Goal: Information Seeking & Learning: Learn about a topic

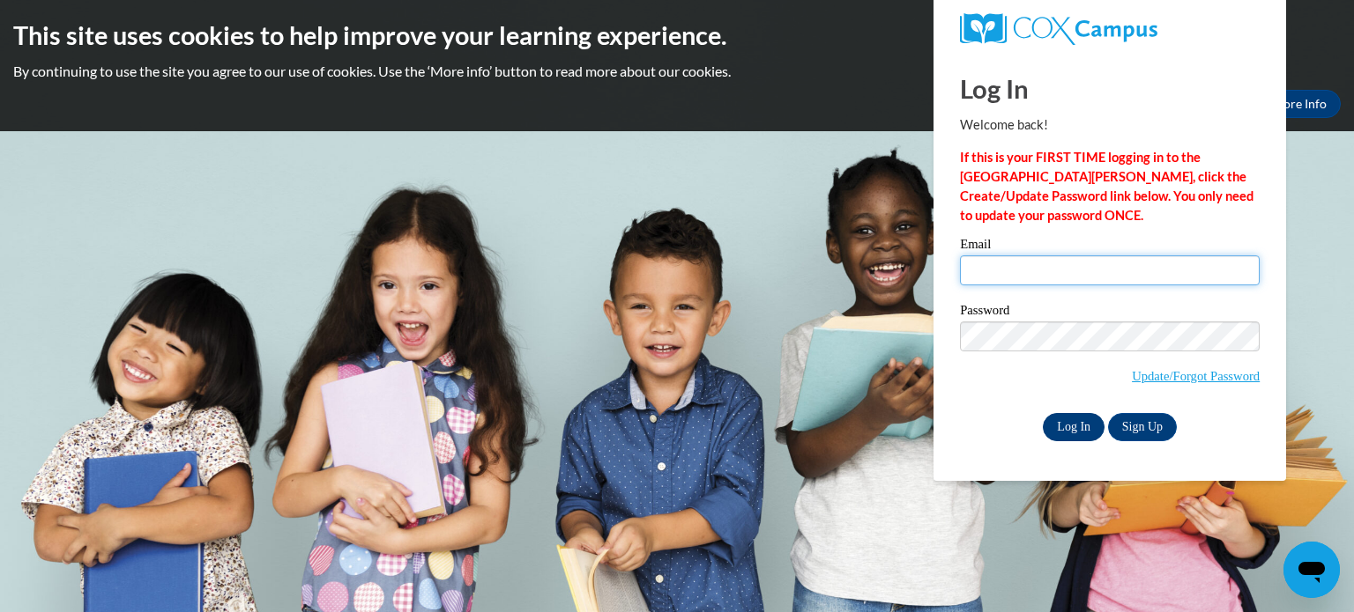
type input "duffeyha@wauwatosa.k12.wi.us"
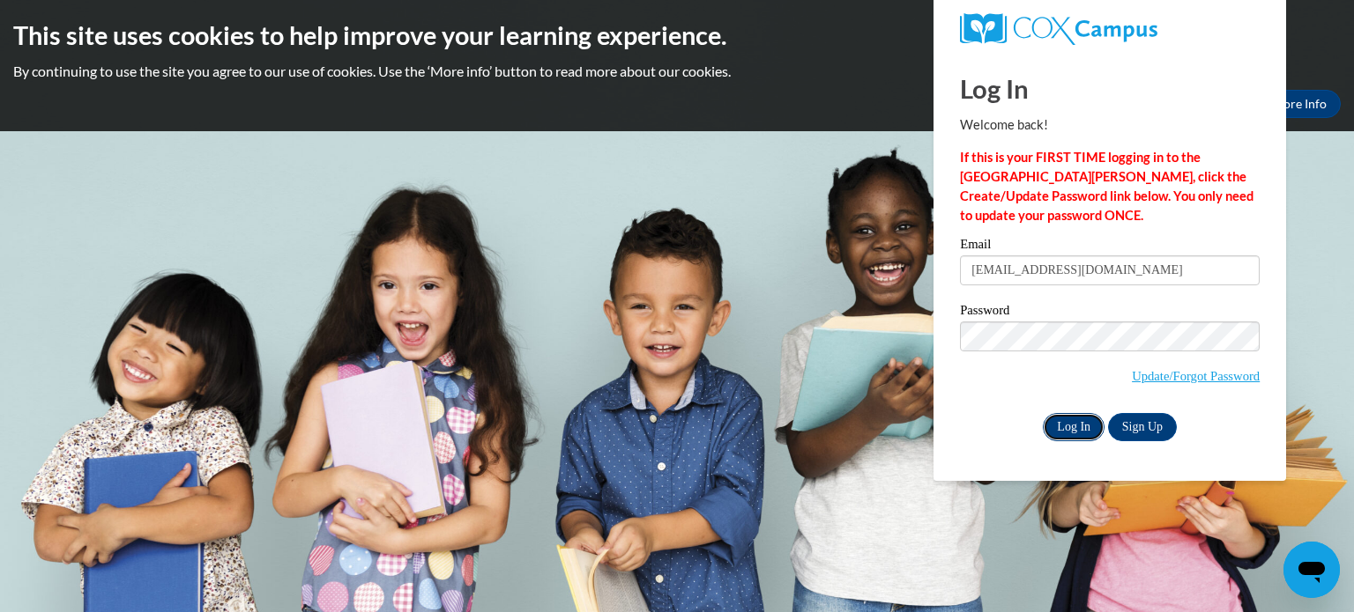
click at [1058, 433] on input "Log In" at bounding box center [1074, 427] width 62 height 28
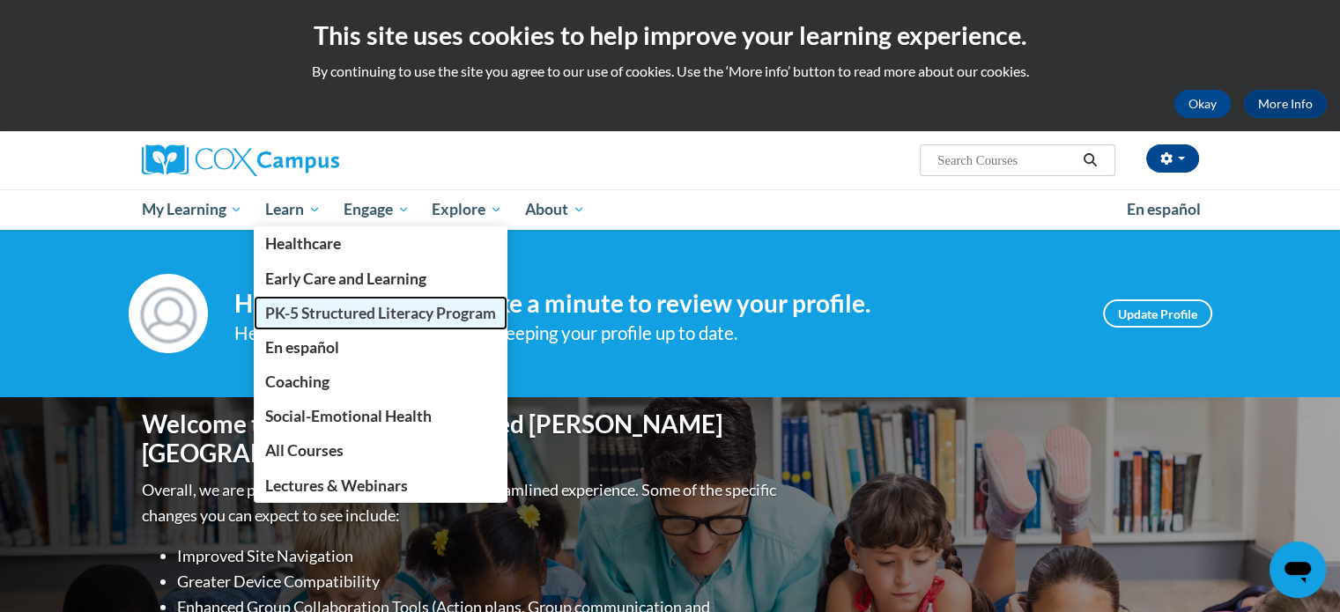
click at [325, 316] on span "PK-5 Structured Literacy Program" at bounding box center [380, 313] width 231 height 19
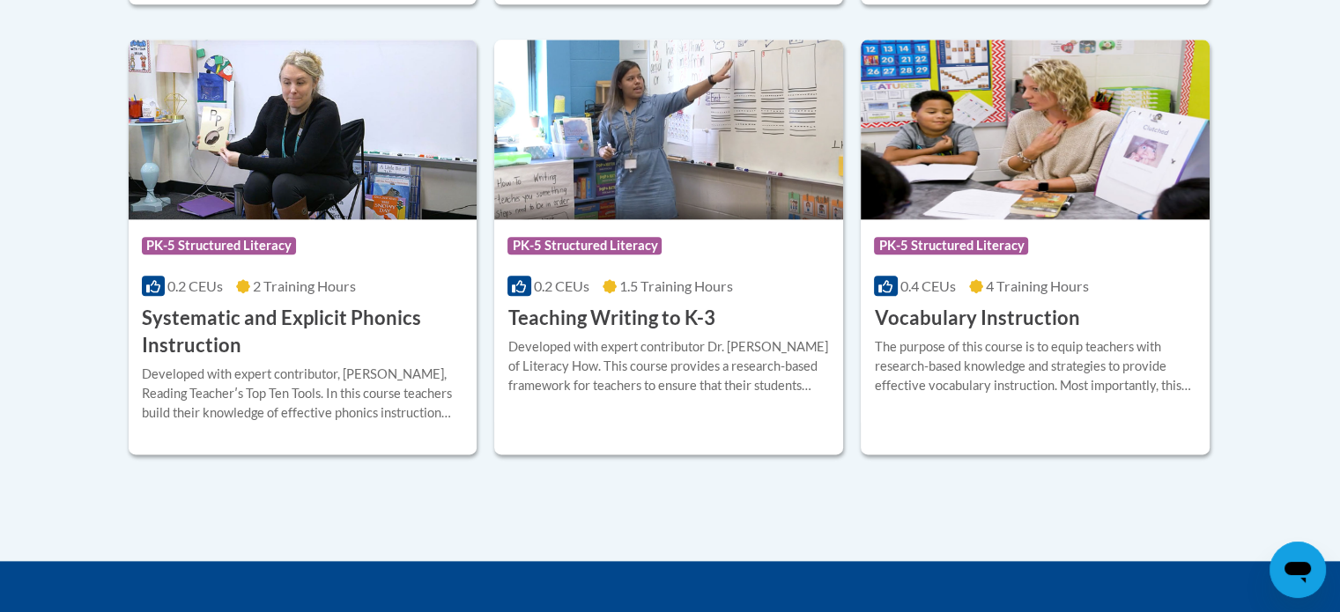
scroll to position [2096, 0]
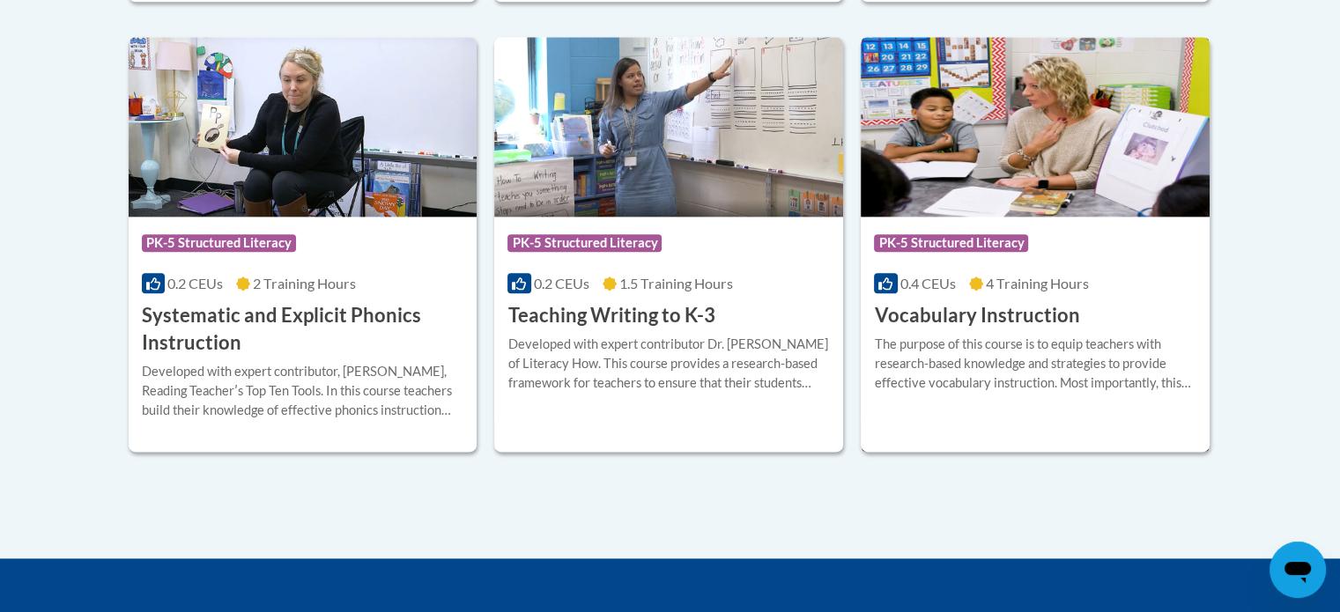
click at [924, 367] on div "The purpose of this course is to equip teachers with research-based knowledge a…" at bounding box center [1035, 364] width 323 height 58
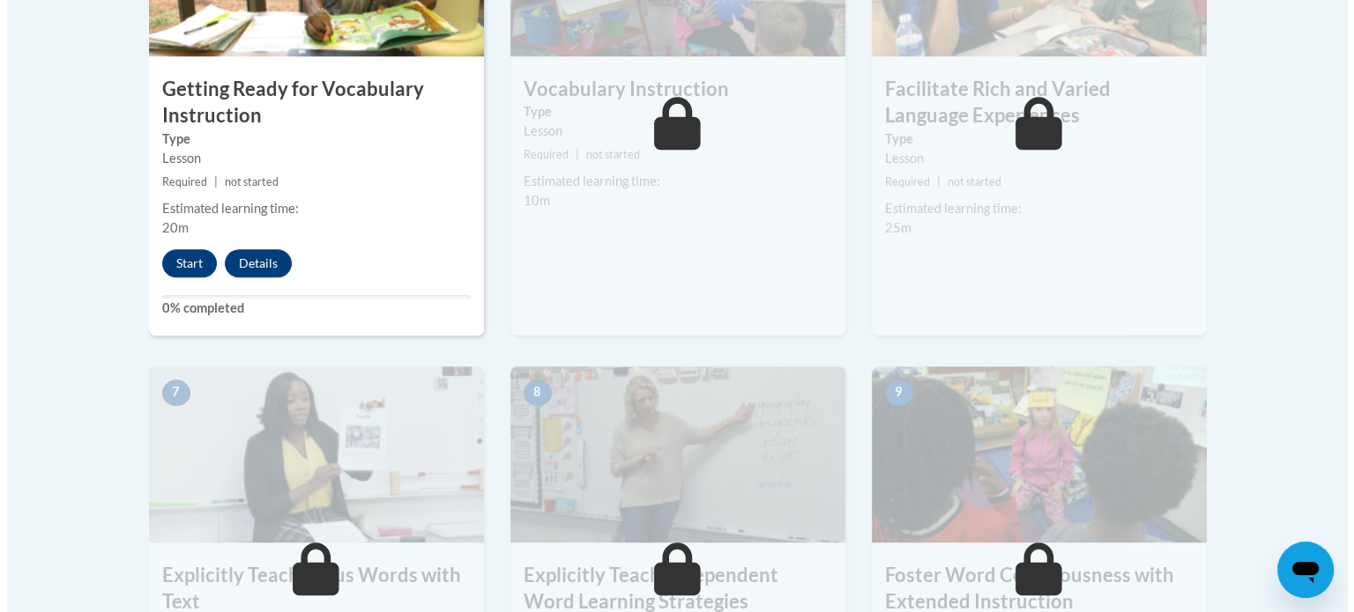
scroll to position [1174, 0]
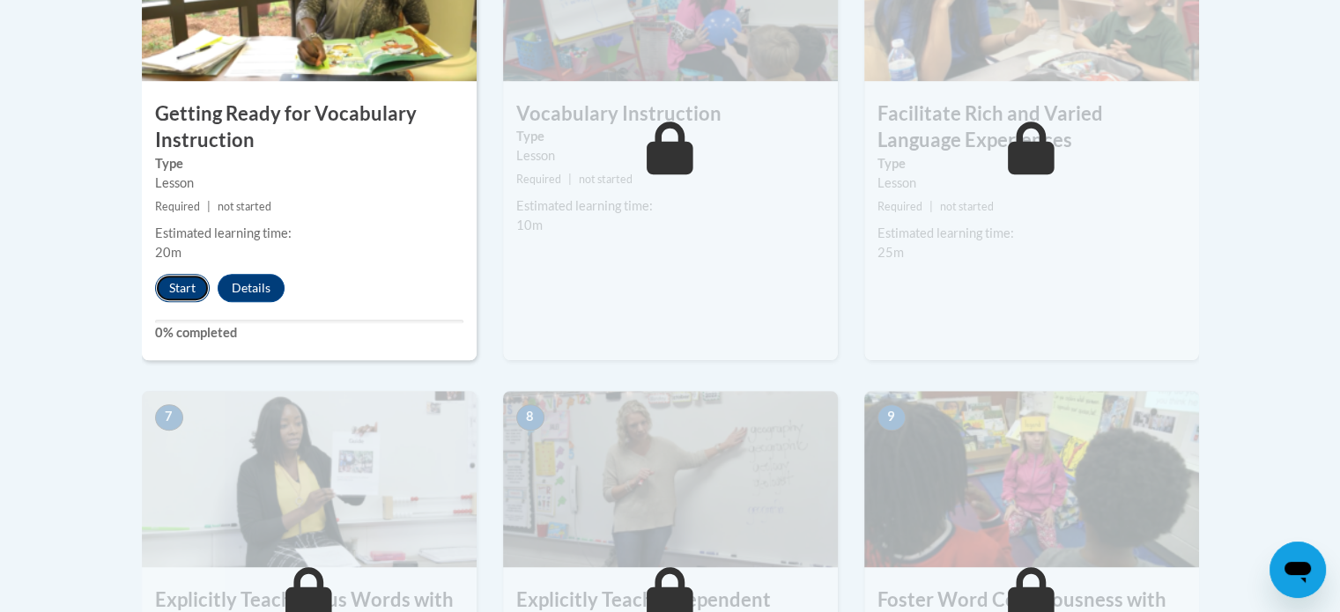
click at [185, 274] on button "Start" at bounding box center [182, 288] width 55 height 28
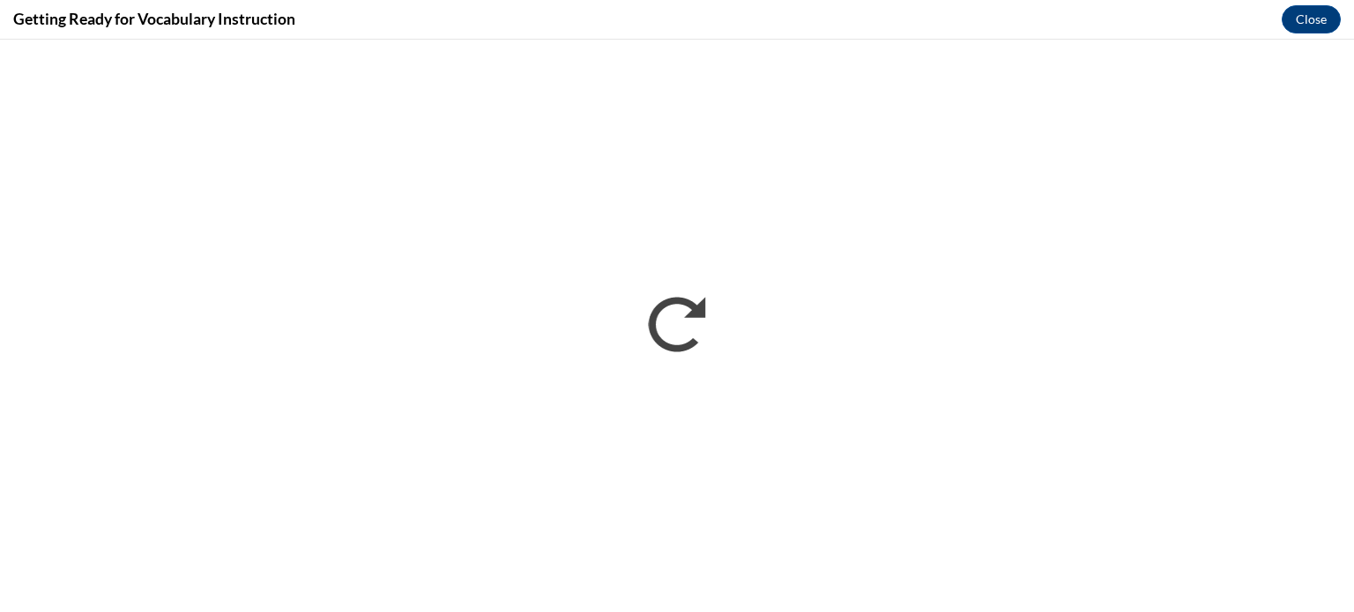
scroll to position [0, 0]
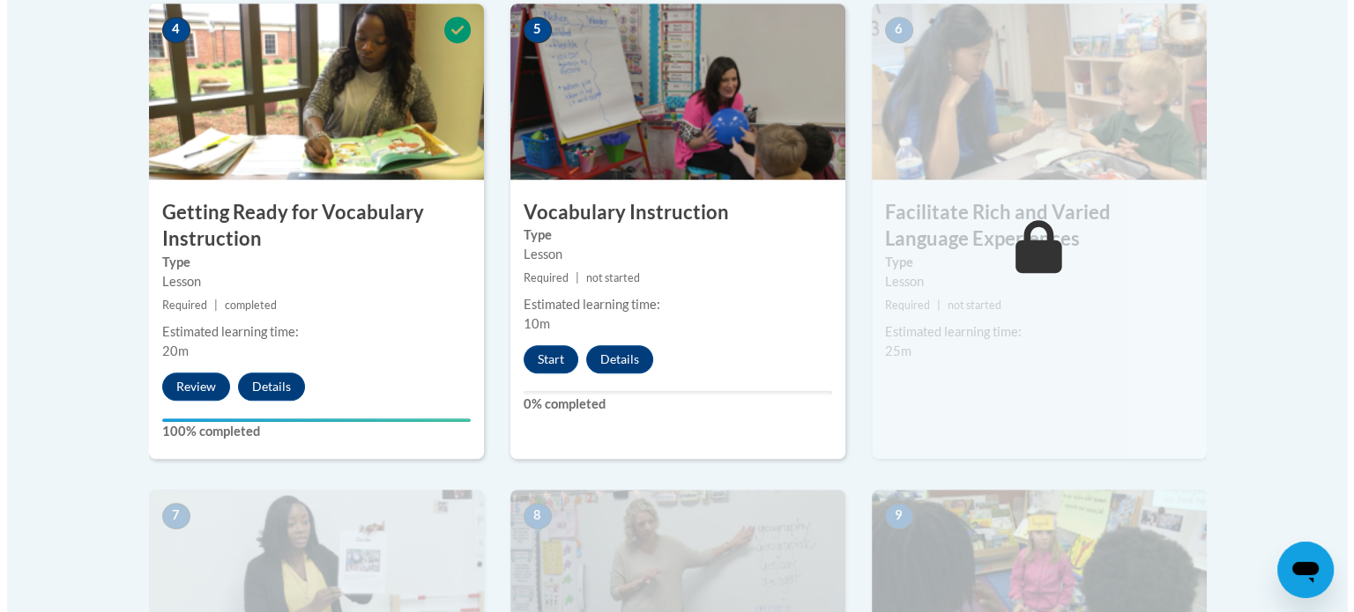
scroll to position [1073, 0]
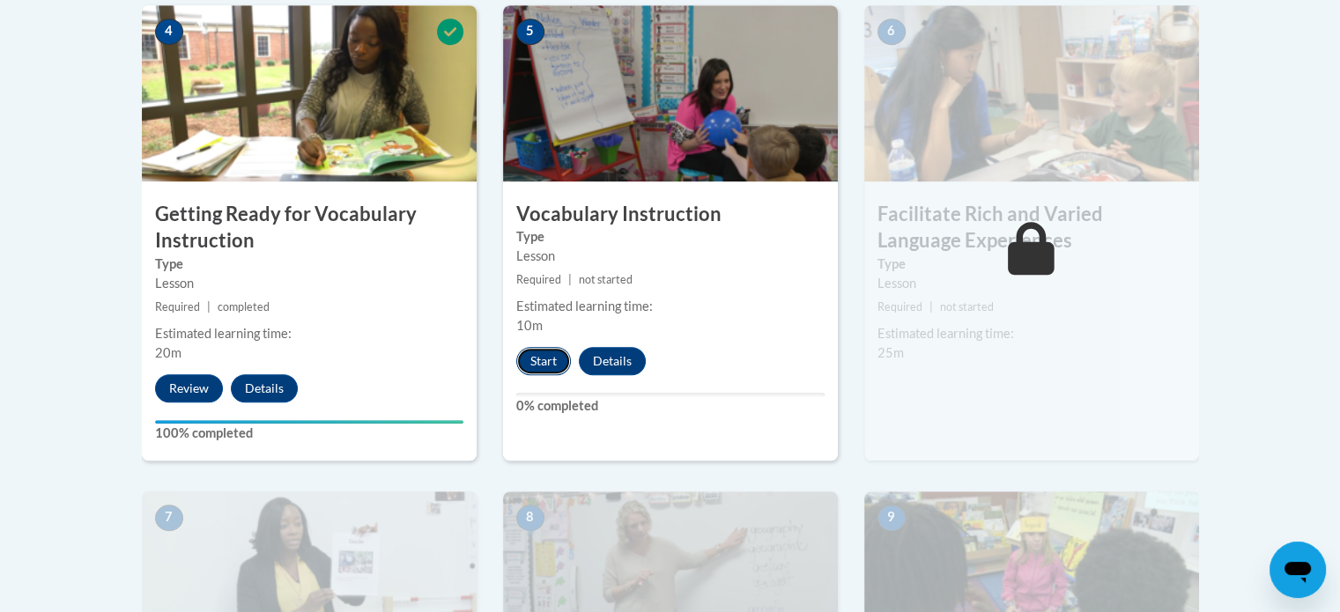
click at [537, 362] on button "Start" at bounding box center [543, 361] width 55 height 28
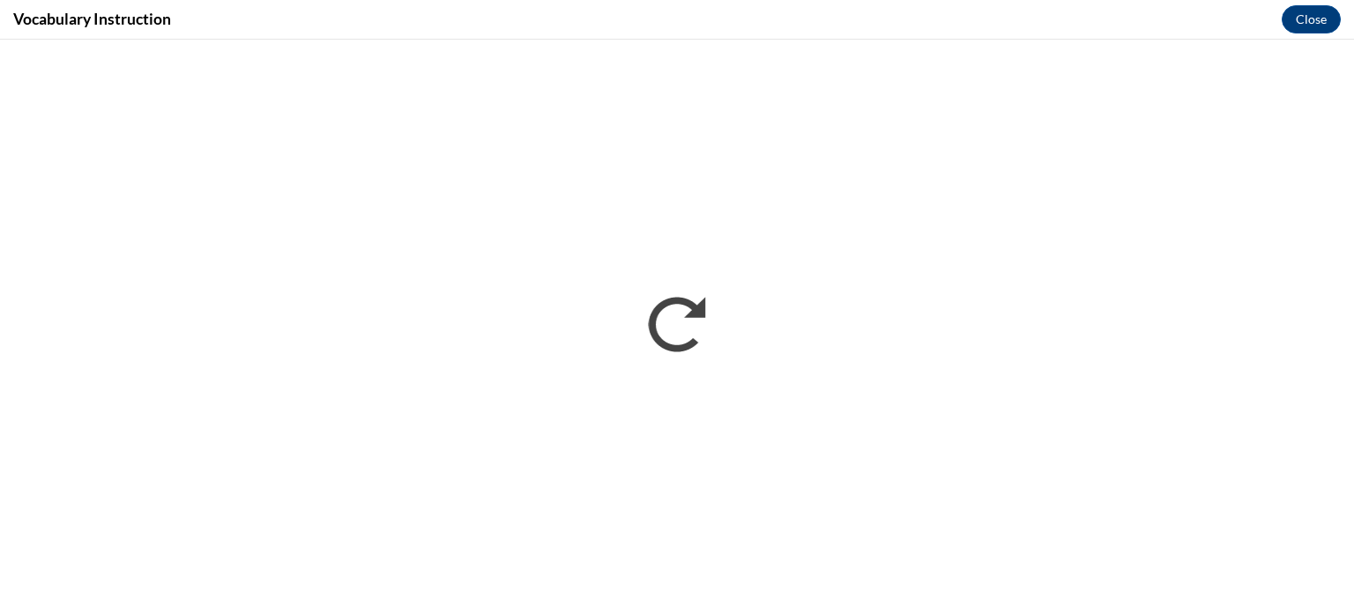
scroll to position [0, 0]
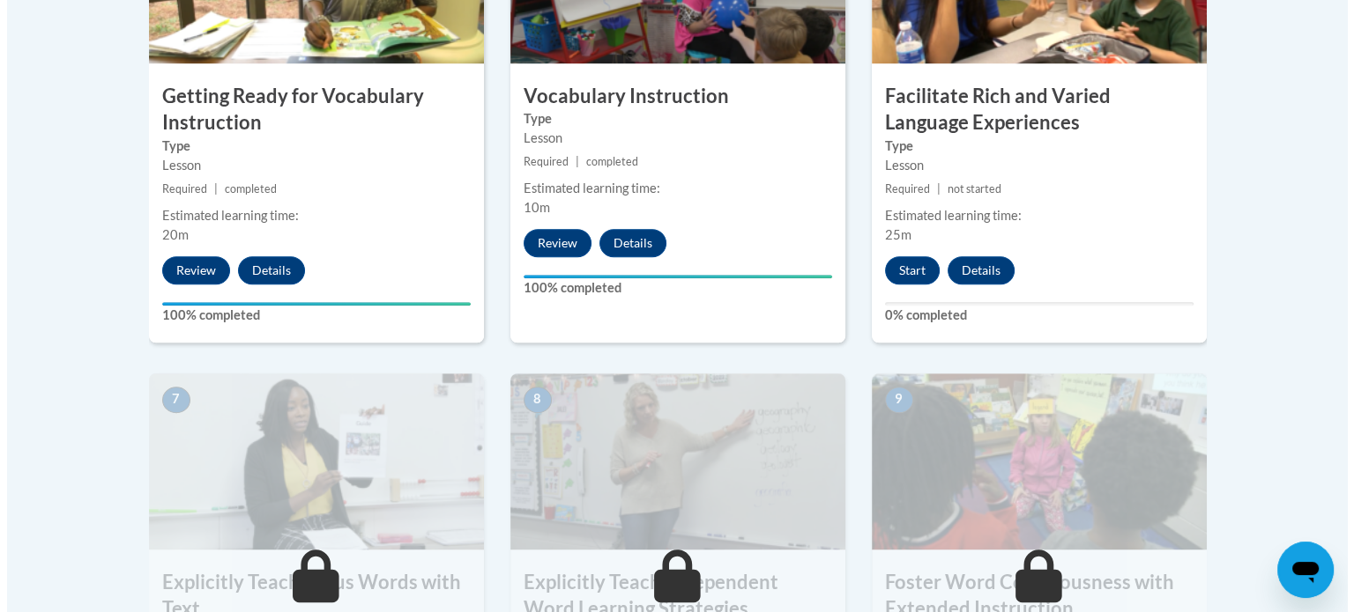
scroll to position [1193, 0]
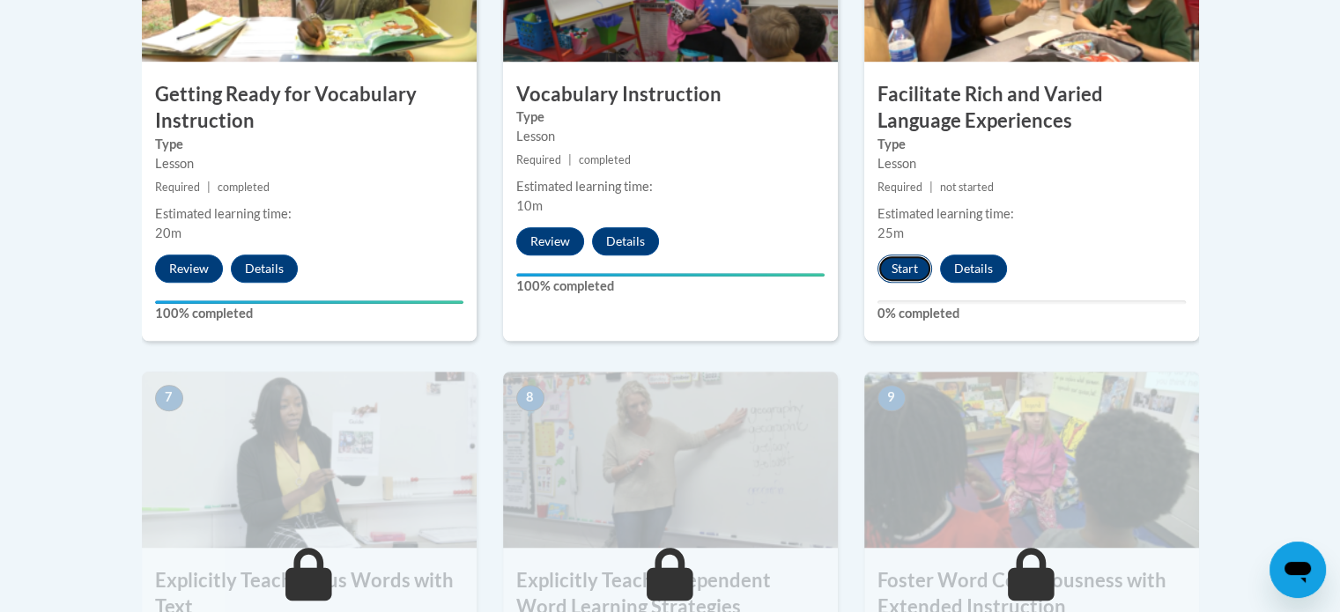
click at [903, 277] on button "Start" at bounding box center [905, 269] width 55 height 28
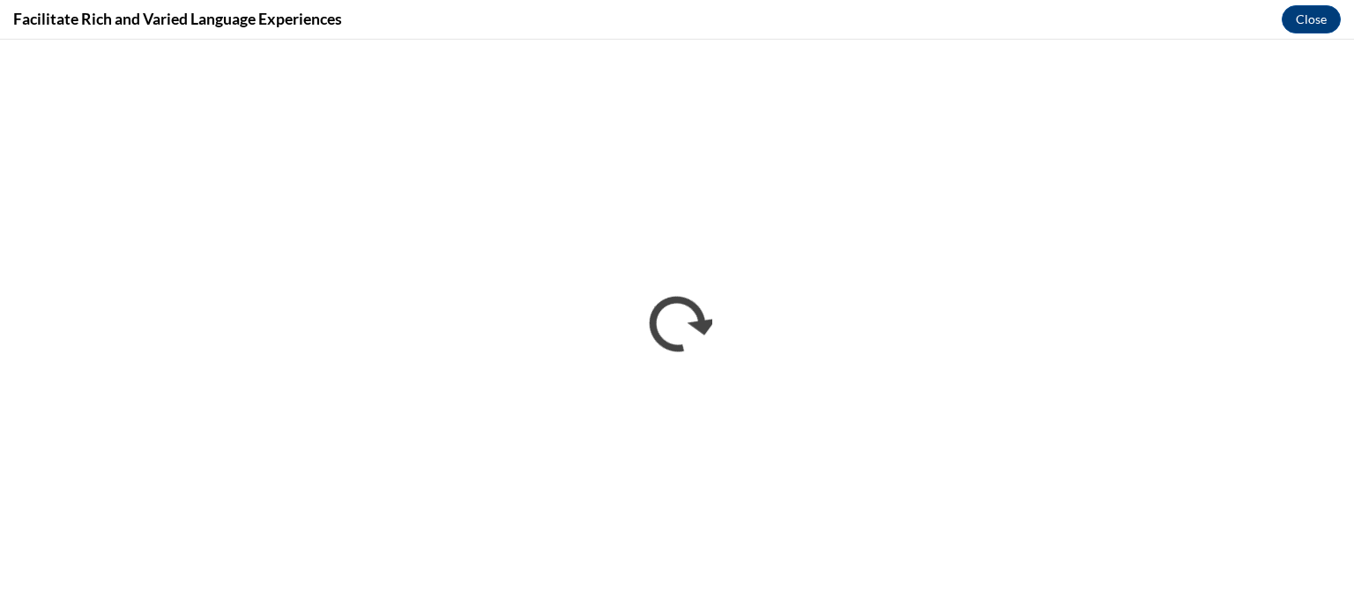
scroll to position [0, 0]
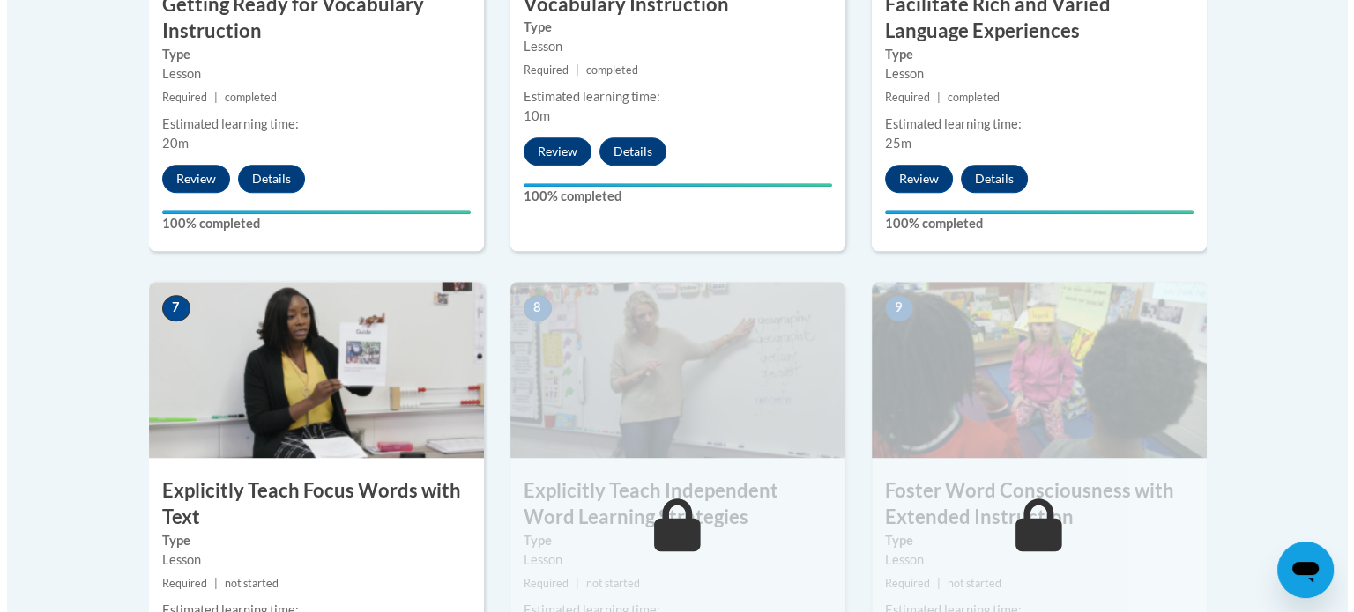
scroll to position [1488, 0]
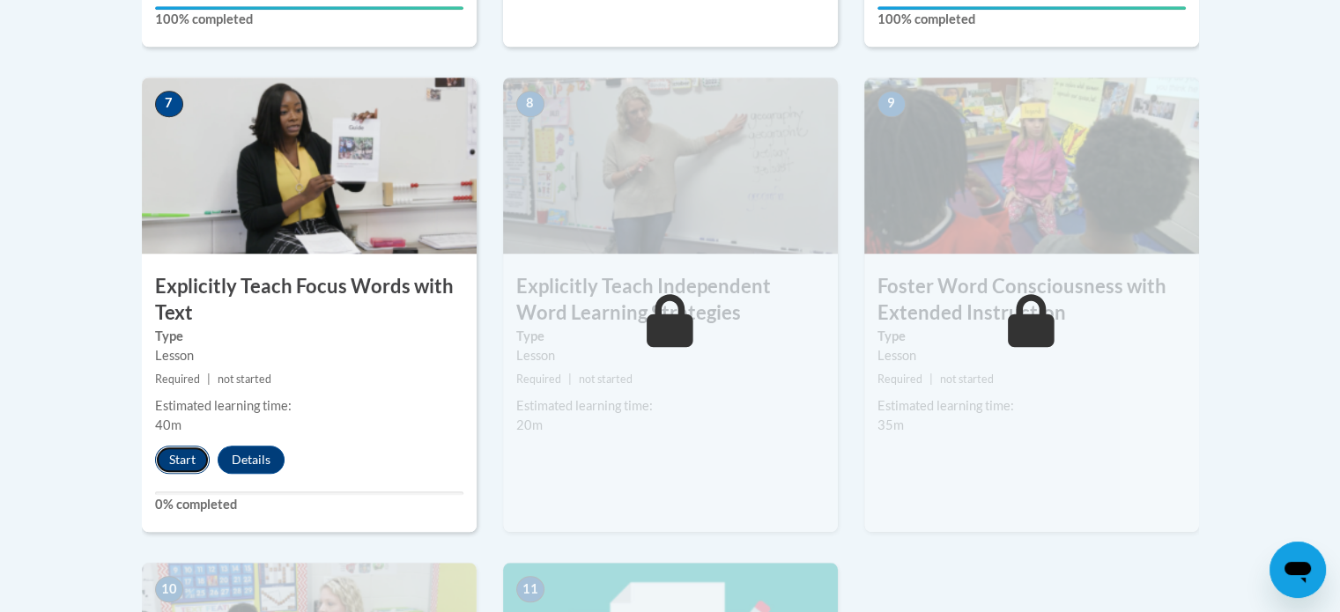
click at [169, 462] on button "Start" at bounding box center [182, 460] width 55 height 28
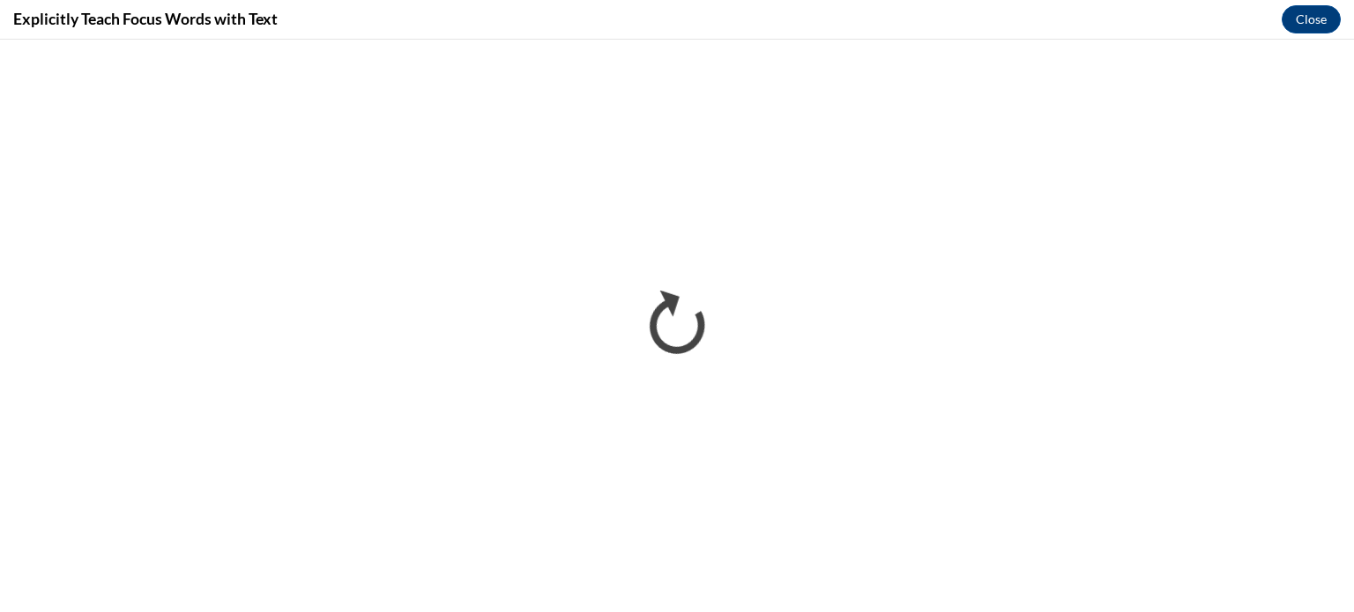
scroll to position [0, 0]
